Goal: Task Accomplishment & Management: Complete application form

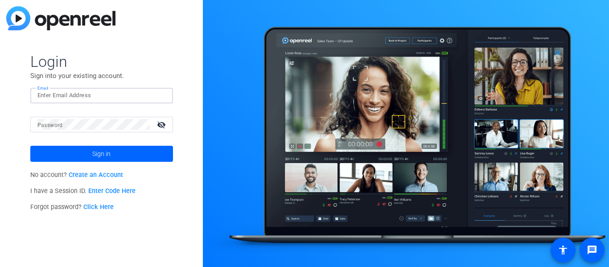
click at [94, 93] on input "Email" at bounding box center [101, 95] width 128 height 11
click at [98, 94] on input "Email" at bounding box center [101, 95] width 128 height 11
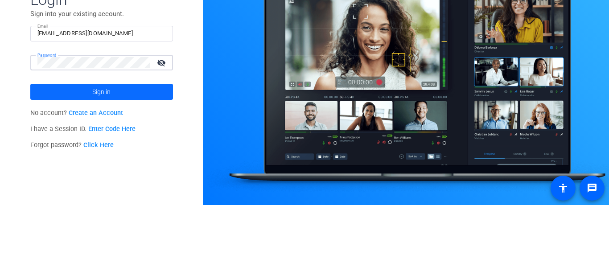
click at [129, 156] on span at bounding box center [101, 153] width 143 height 21
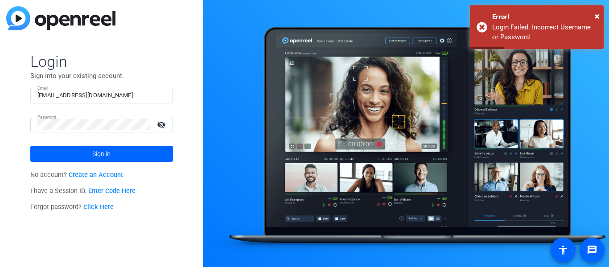
click at [156, 94] on input "Dcogan30@students.pdys.org" at bounding box center [101, 95] width 128 height 11
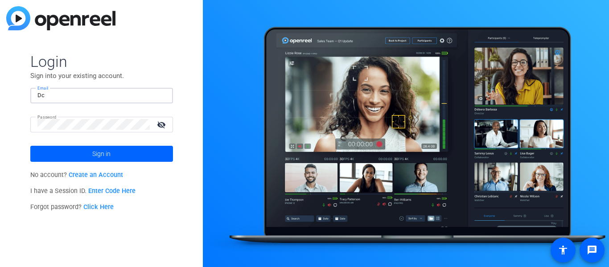
type input "D"
click at [65, 94] on input "Email" at bounding box center [101, 95] width 128 height 11
type input "Dcogan30"
click at [30, 146] on button "Sign in" at bounding box center [101, 154] width 143 height 16
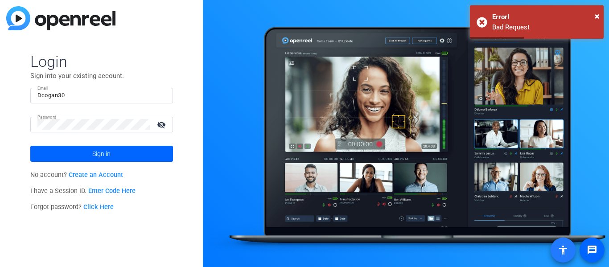
click at [569, 256] on span at bounding box center [562, 249] width 21 height 21
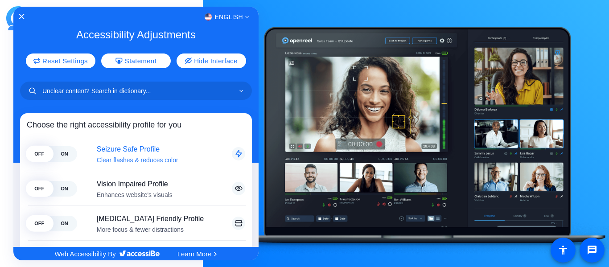
click at [63, 148] on span "ON" at bounding box center [64, 154] width 25 height 16
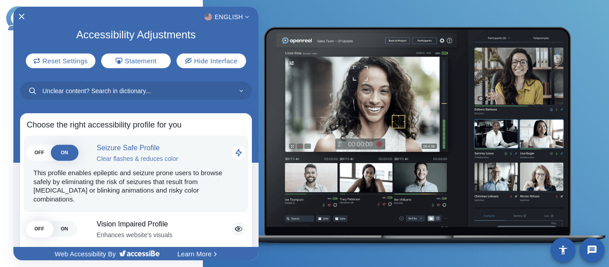
click at [66, 160] on span "ON" at bounding box center [64, 153] width 25 height 16
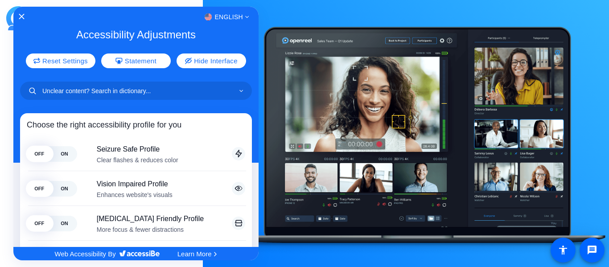
click at [296, 16] on div at bounding box center [304, 133] width 609 height 267
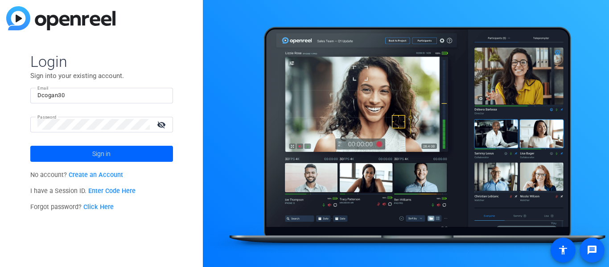
click at [594, 252] on mat-icon "message" at bounding box center [591, 250] width 11 height 11
click at [240, 114] on div at bounding box center [406, 133] width 406 height 267
click at [90, 172] on link "Create an Account" at bounding box center [96, 175] width 54 height 8
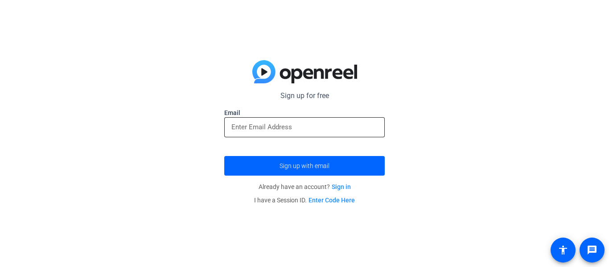
click at [247, 123] on input "email" at bounding box center [304, 127] width 146 height 11
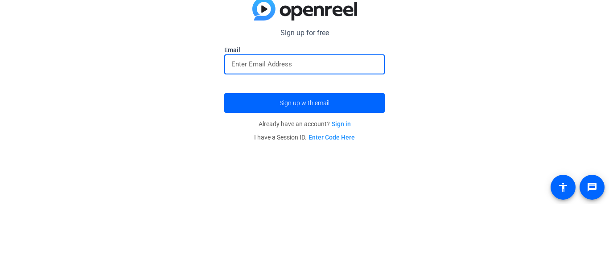
click at [258, 131] on input "email" at bounding box center [304, 127] width 146 height 11
click at [261, 166] on span "submit" at bounding box center [304, 165] width 160 height 21
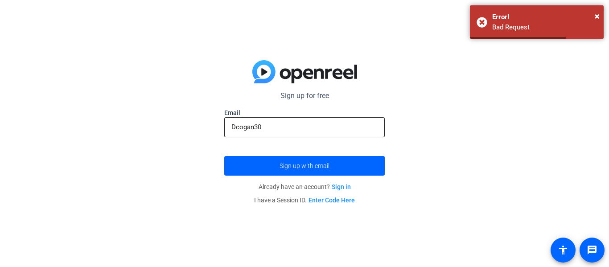
click at [267, 130] on input "Dcogan30" at bounding box center [304, 127] width 146 height 11
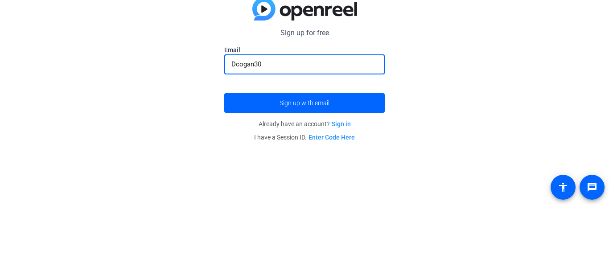
click at [292, 131] on input "Dcogan30" at bounding box center [304, 127] width 146 height 11
type input "D"
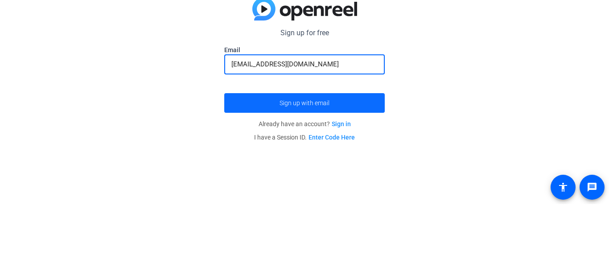
type input "Dcogan30@students.pdys.org"
click at [351, 168] on span "submit" at bounding box center [304, 165] width 160 height 21
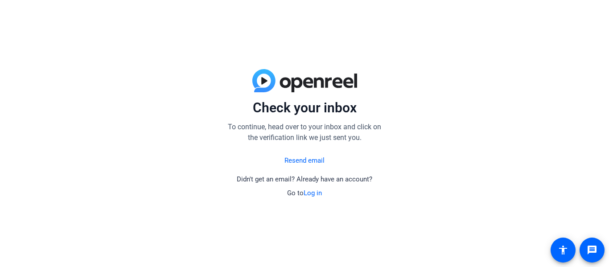
click at [295, 162] on link "Resend email" at bounding box center [304, 161] width 40 height 10
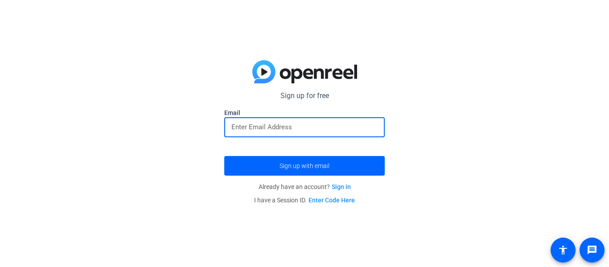
click at [280, 131] on input "email" at bounding box center [304, 127] width 146 height 11
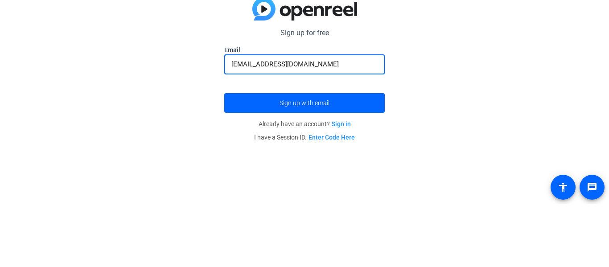
type input "dcogan30@students.pdys.org"
click at [340, 183] on p "Already have an account? Sign in" at bounding box center [304, 186] width 160 height 13
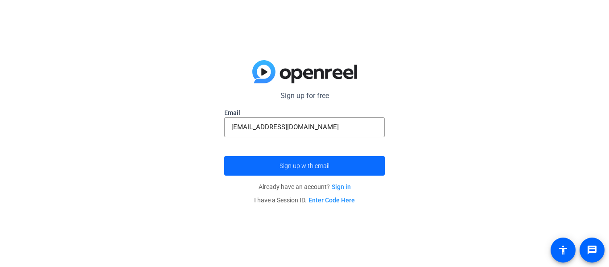
click at [329, 160] on span "submit" at bounding box center [304, 165] width 160 height 21
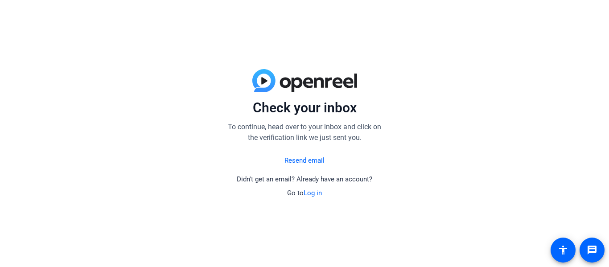
click at [315, 193] on link "Log in" at bounding box center [312, 193] width 18 height 8
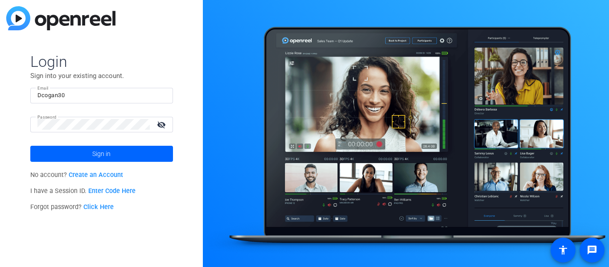
click at [108, 209] on link "Click Here" at bounding box center [98, 207] width 30 height 8
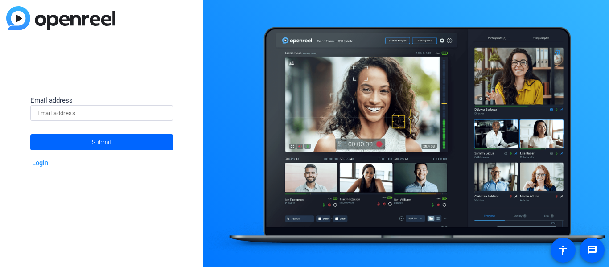
click at [114, 109] on input at bounding box center [101, 113] width 128 height 11
click at [114, 108] on input at bounding box center [101, 113] width 128 height 11
click at [169, 50] on div "Email address Submit Login" at bounding box center [101, 133] width 203 height 267
click at [123, 113] on input at bounding box center [101, 113] width 128 height 11
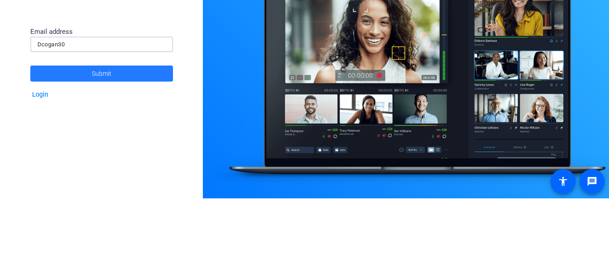
click at [122, 147] on span at bounding box center [101, 141] width 143 height 21
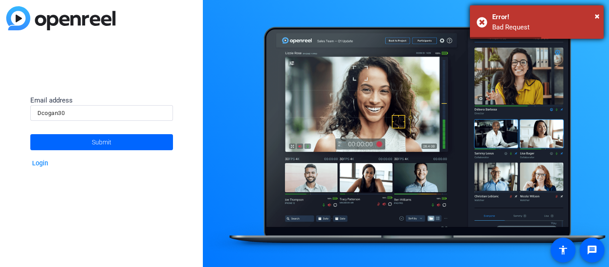
click at [522, 18] on div "Error!" at bounding box center [544, 17] width 105 height 10
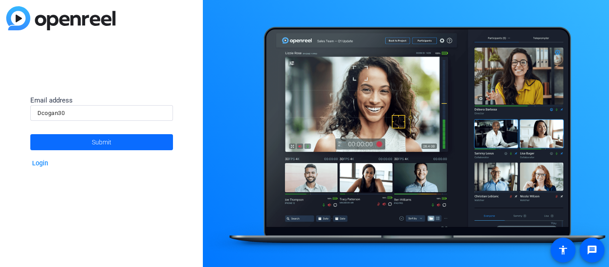
click at [55, 140] on span at bounding box center [101, 141] width 143 height 21
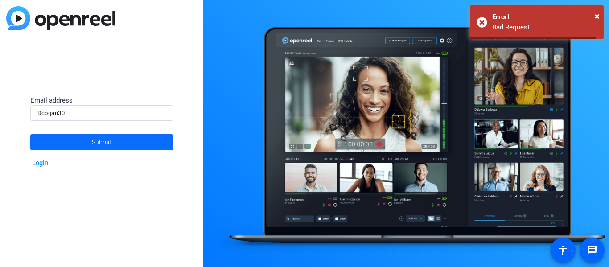
click at [68, 140] on span at bounding box center [101, 141] width 143 height 21
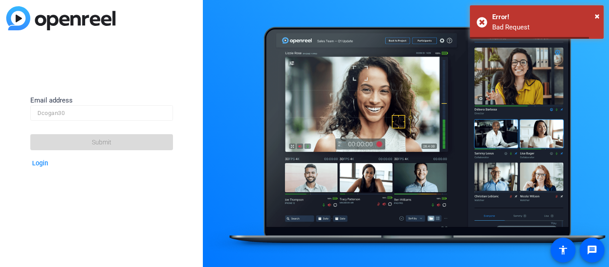
click at [70, 139] on span at bounding box center [101, 141] width 143 height 21
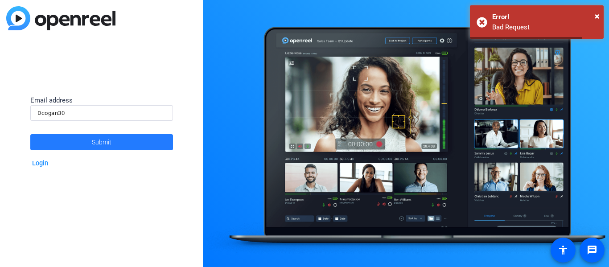
click at [73, 142] on span at bounding box center [101, 141] width 143 height 21
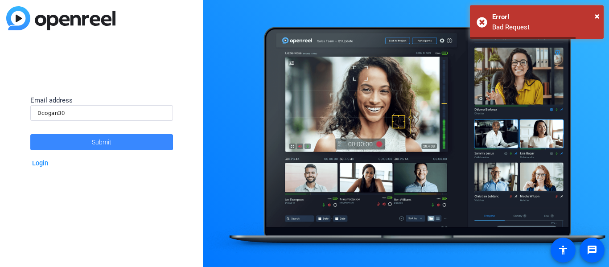
click at [70, 142] on span at bounding box center [101, 141] width 143 height 21
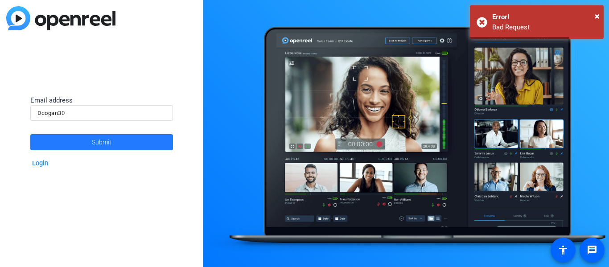
click at [67, 139] on span at bounding box center [101, 141] width 143 height 21
click at [68, 138] on span at bounding box center [101, 141] width 143 height 21
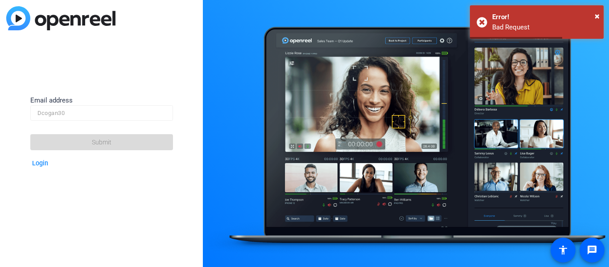
click at [66, 135] on span at bounding box center [101, 141] width 143 height 21
click at [66, 139] on span at bounding box center [101, 141] width 143 height 21
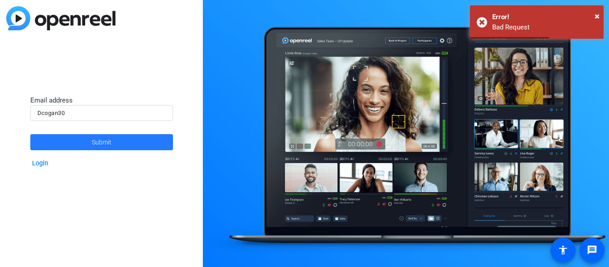
click at [64, 136] on span at bounding box center [101, 141] width 143 height 21
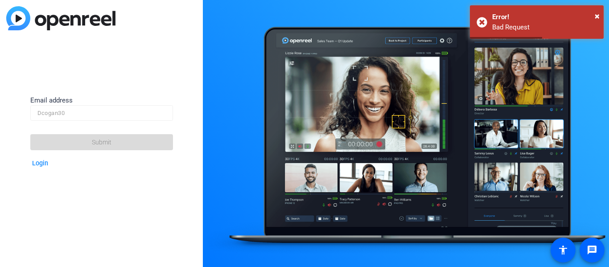
click at [63, 133] on span at bounding box center [101, 141] width 143 height 21
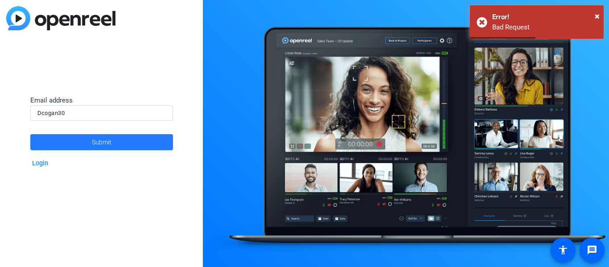
click at [64, 139] on span at bounding box center [101, 141] width 143 height 21
click at [61, 145] on span at bounding box center [101, 141] width 143 height 21
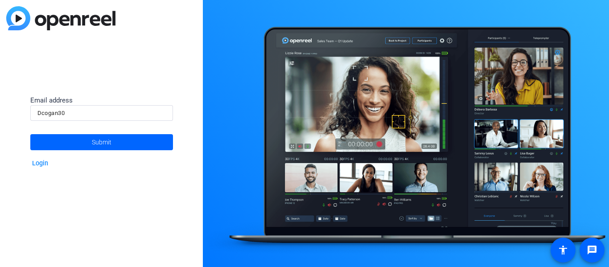
click at [105, 109] on input "Dcogan30" at bounding box center [101, 113] width 128 height 11
type input "D"
type input "dcogan30"
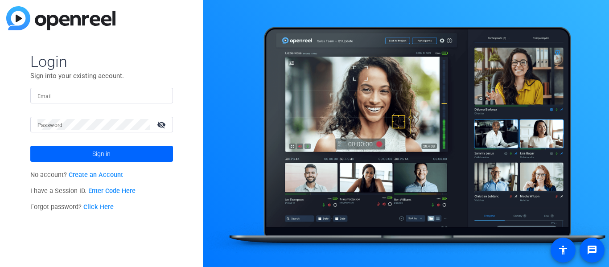
type input "Dcogan30"
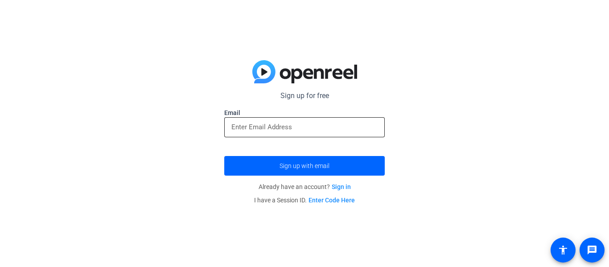
click at [318, 122] on input "email" at bounding box center [304, 127] width 146 height 11
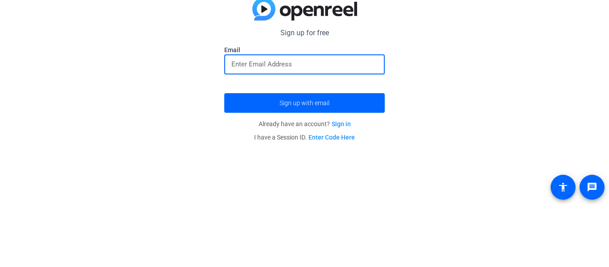
click at [302, 129] on input "email" at bounding box center [304, 127] width 146 height 11
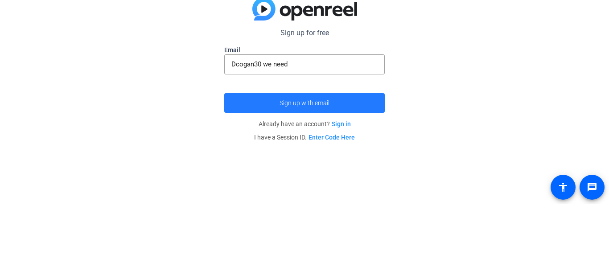
click at [312, 159] on span "submit" at bounding box center [304, 165] width 160 height 21
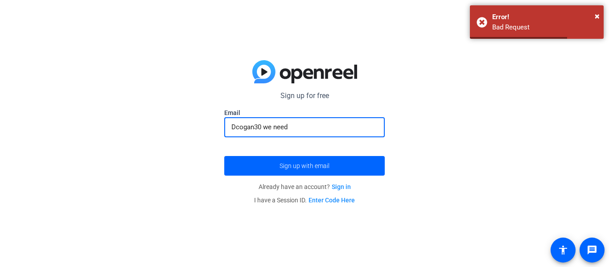
click at [307, 124] on input "Dcogan30 we need" at bounding box center [304, 127] width 146 height 11
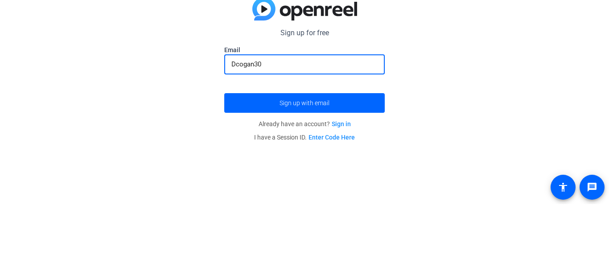
type input "Dcogan30"
click at [238, 165] on span "submit" at bounding box center [304, 165] width 160 height 21
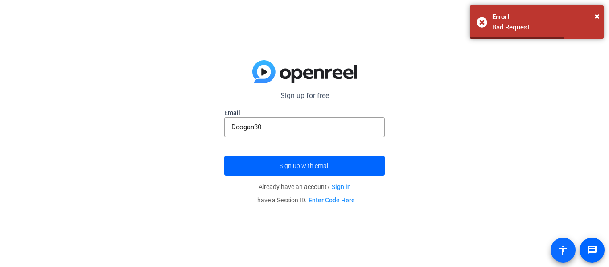
click at [569, 241] on span at bounding box center [562, 249] width 21 height 21
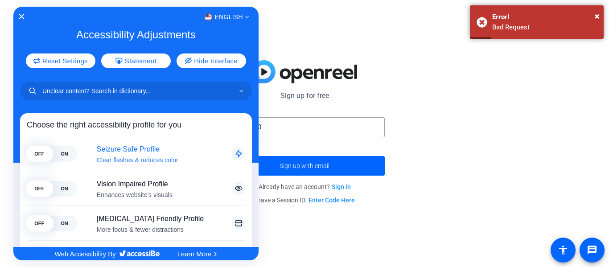
click at [67, 154] on span "ON" at bounding box center [64, 154] width 25 height 16
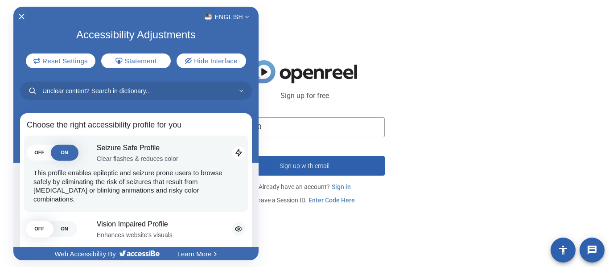
click at [338, 238] on div at bounding box center [304, 133] width 609 height 267
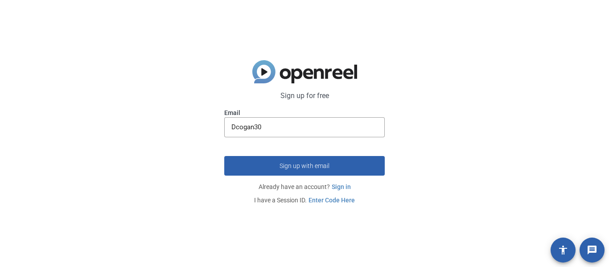
click at [327, 202] on link "Enter Code Here" at bounding box center [331, 200] width 46 height 7
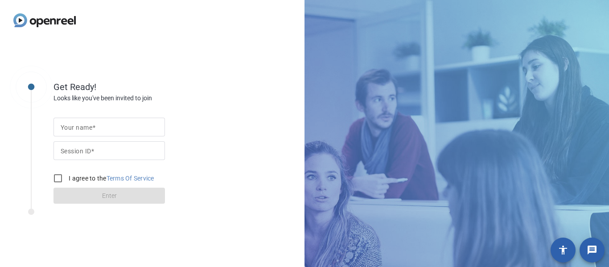
click at [65, 123] on input "Your name" at bounding box center [109, 127] width 97 height 11
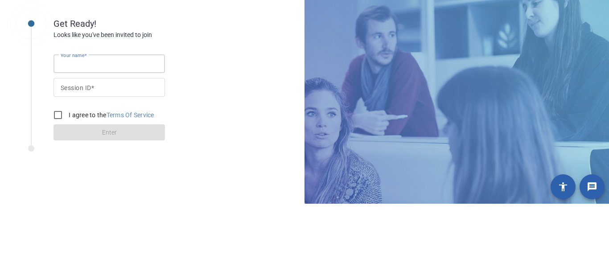
click at [74, 129] on input "Your name" at bounding box center [109, 127] width 97 height 11
type input "[PERSON_NAME]"
click at [61, 156] on input "Session ID" at bounding box center [109, 150] width 97 height 11
type input "h"
type input "[PERSON_NAME]"
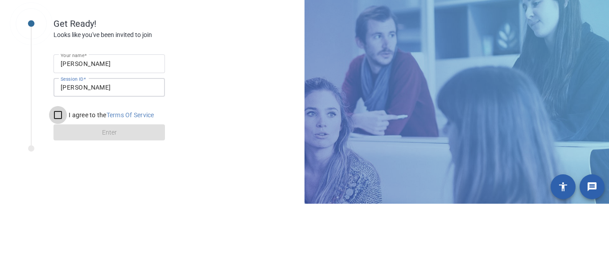
click at [58, 177] on input "I agree to the Terms Of Service" at bounding box center [58, 178] width 18 height 18
checkbox input "true"
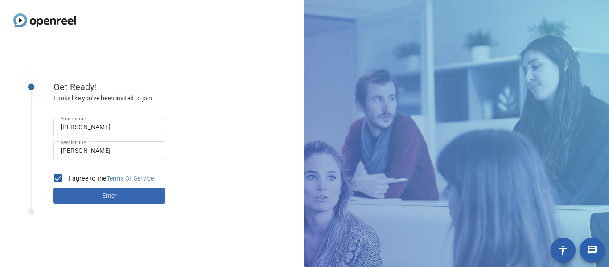
click at [77, 201] on span at bounding box center [108, 195] width 111 height 21
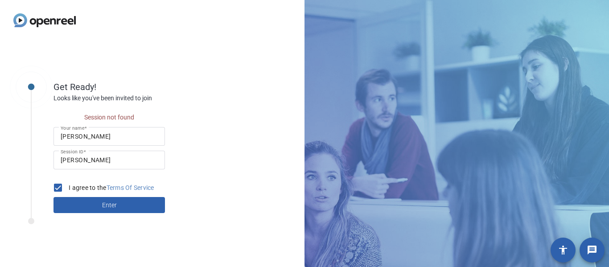
click at [128, 135] on input "[PERSON_NAME]" at bounding box center [109, 136] width 97 height 11
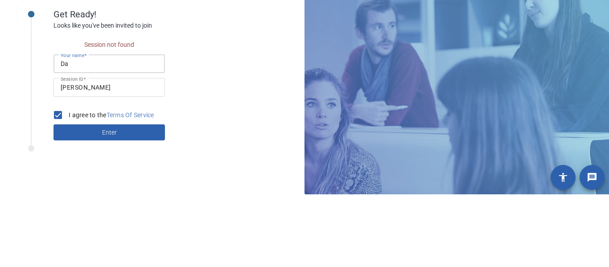
type input "D"
type input "[PERSON_NAME]"
click button "Enter" at bounding box center [108, 205] width 111 height 16
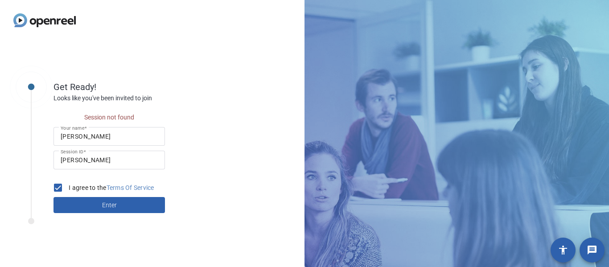
click at [141, 190] on link "Terms Of Service" at bounding box center [131, 187] width 48 height 7
